Goal: Find specific page/section: Find specific page/section

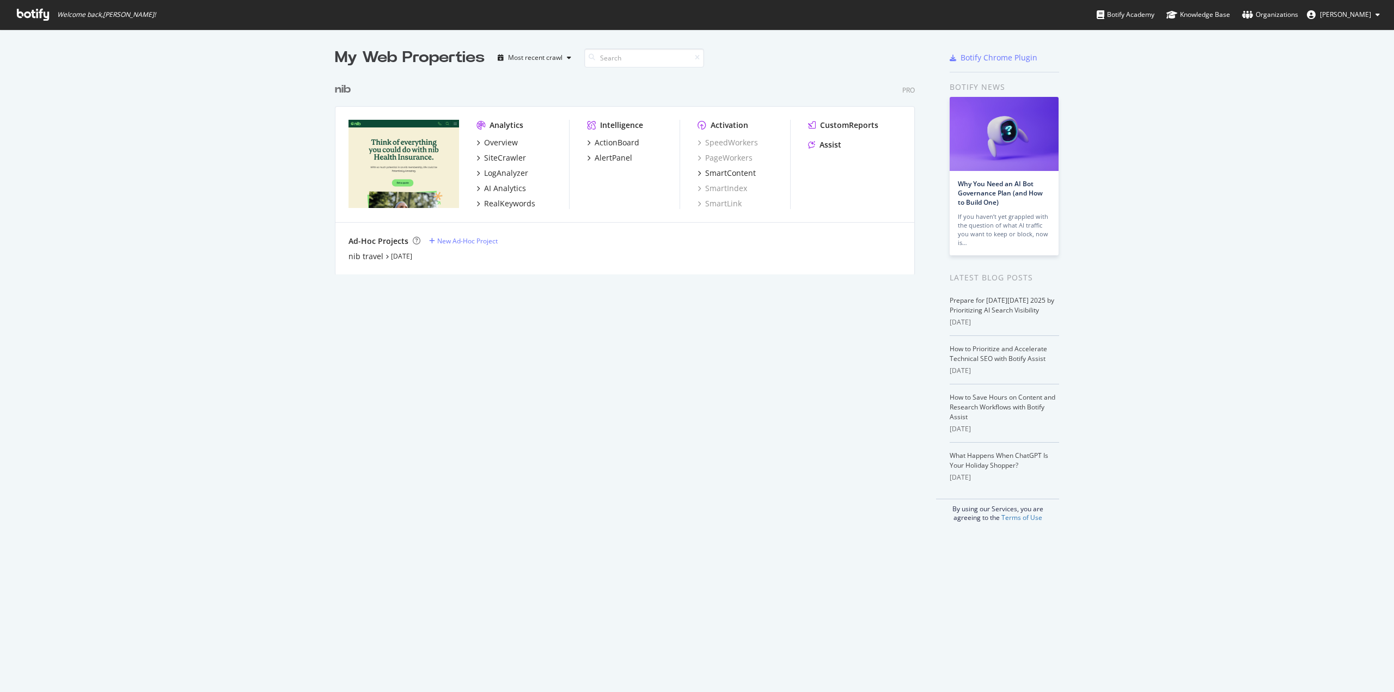
scroll to position [684, 1377]
click at [600, 160] on div "AlertPanel" at bounding box center [613, 157] width 38 height 11
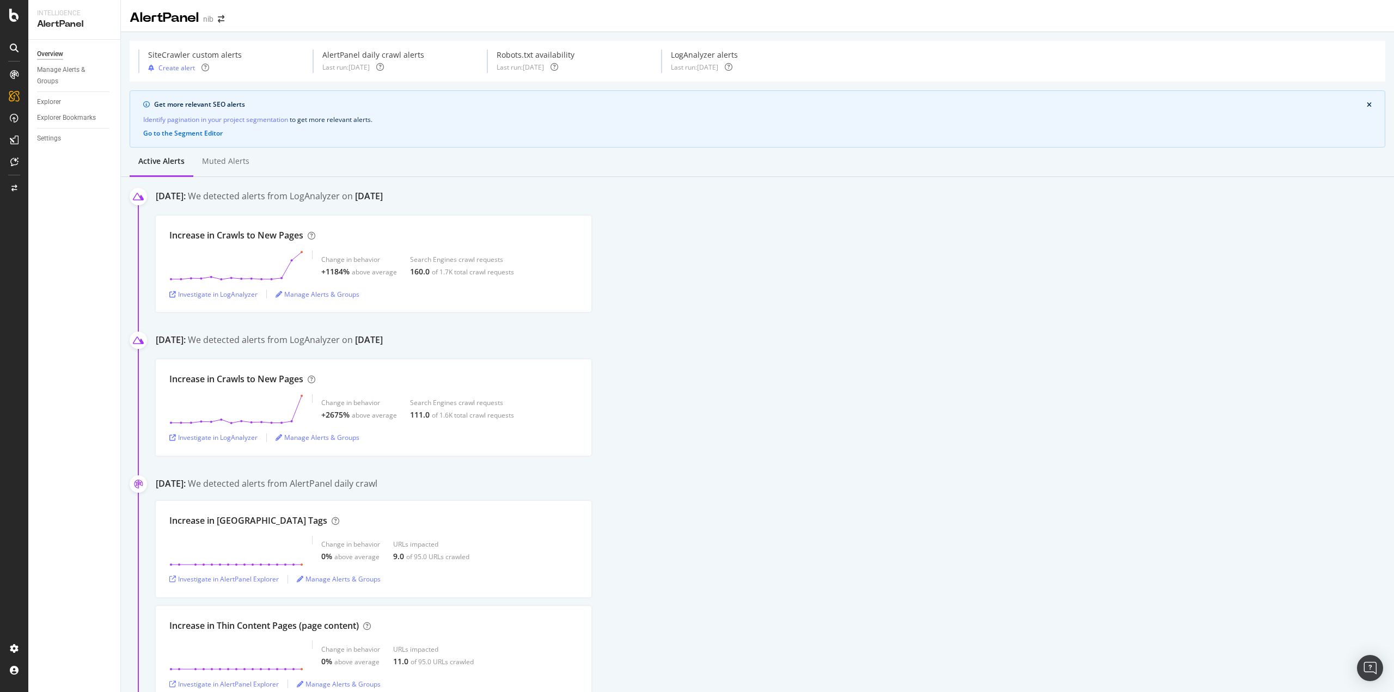
click at [838, 264] on div "Increase in Crawls to New Pages Change in behavior +1184% above average Search …" at bounding box center [775, 264] width 1238 height 96
click at [59, 121] on div "ActionBoard" at bounding box center [61, 122] width 42 height 11
